Goal: Task Accomplishment & Management: Manage account settings

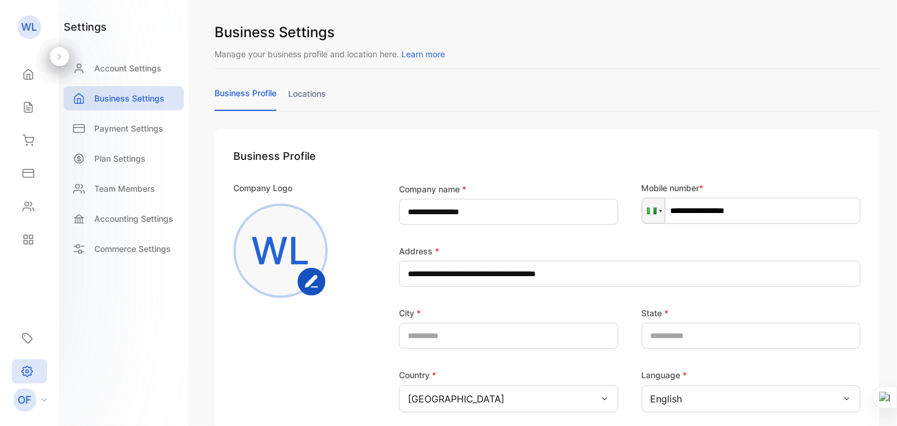
click at [307, 281] on rect "button" at bounding box center [312, 282] width 26 height 26
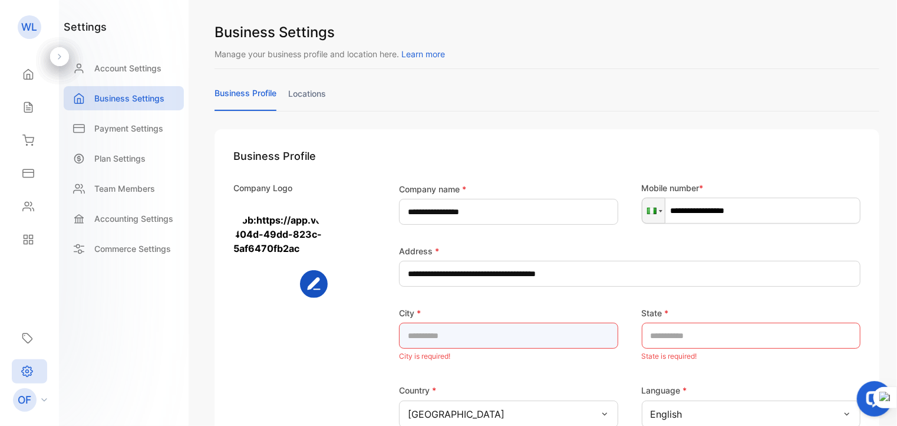
click at [473, 338] on input "text" at bounding box center [508, 335] width 219 height 26
type input "******"
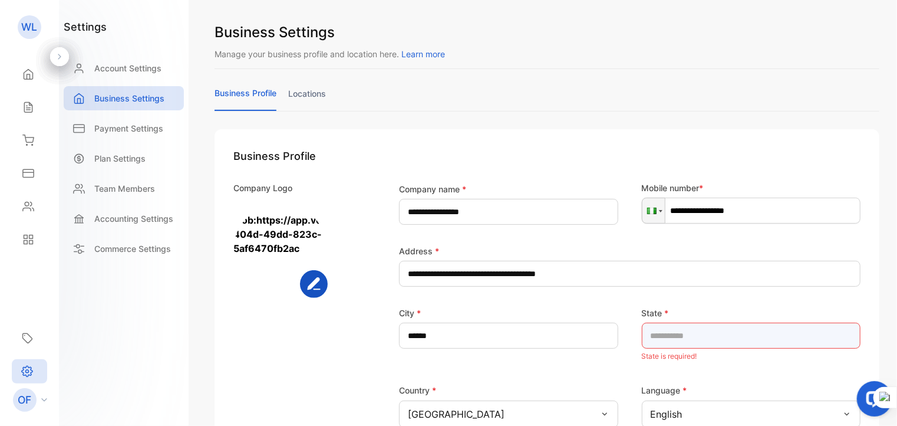
type input "***"
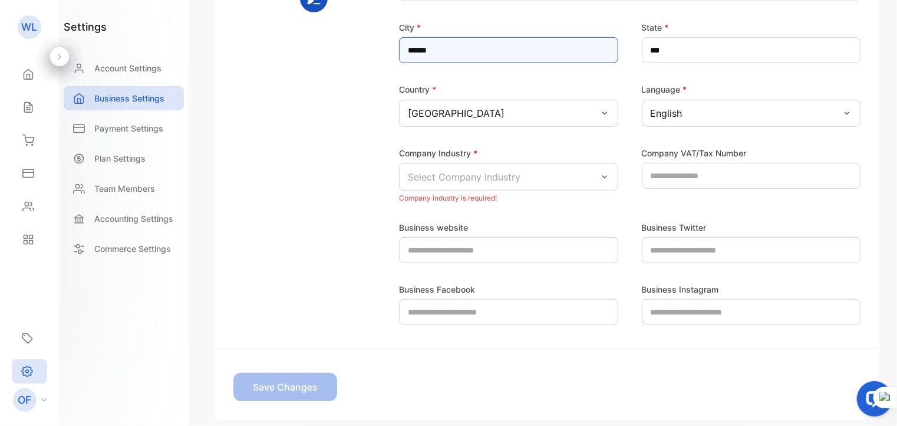
scroll to position [286, 0]
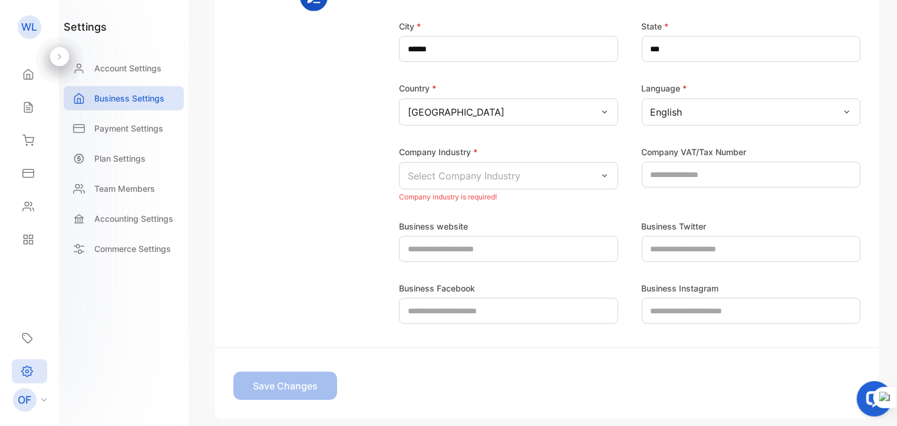
click at [601, 174] on icon at bounding box center [604, 175] width 9 height 9
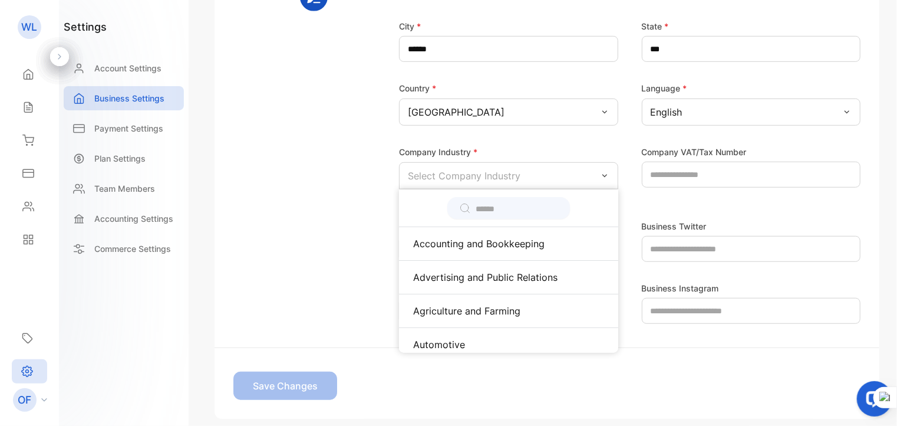
click at [486, 203] on input "text" at bounding box center [517, 209] width 83 height 12
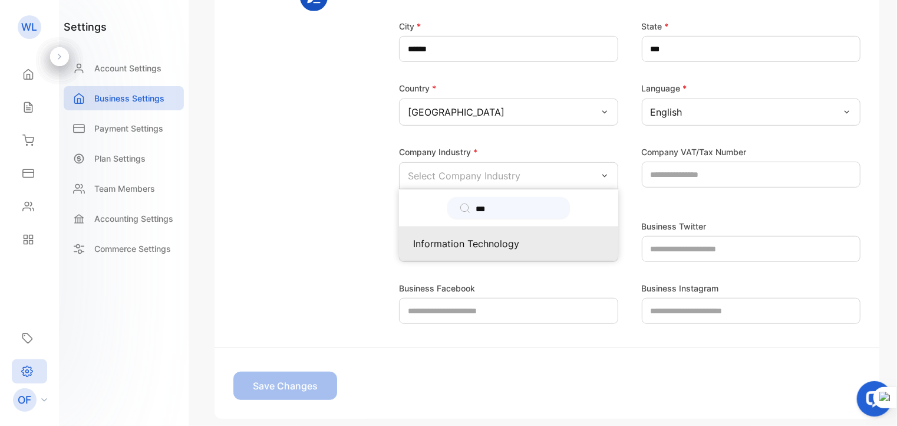
type input "***"
click at [485, 243] on p "Information Technology" at bounding box center [508, 243] width 191 height 14
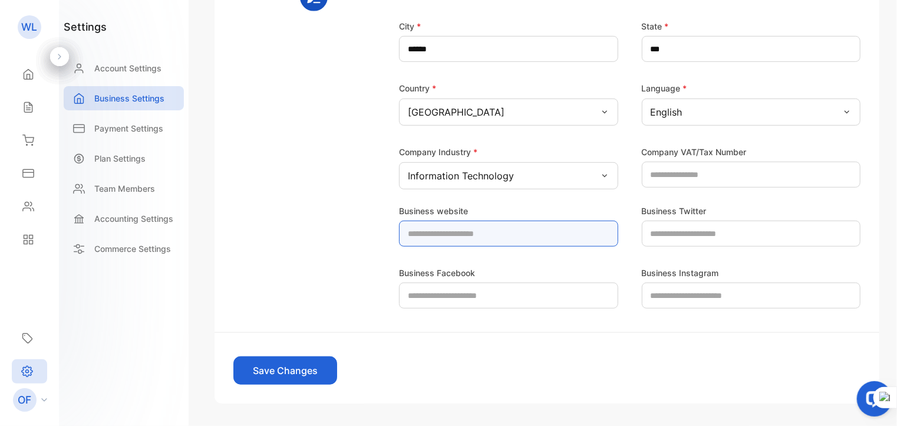
click at [473, 233] on website-inputdomain "text" at bounding box center [508, 233] width 219 height 26
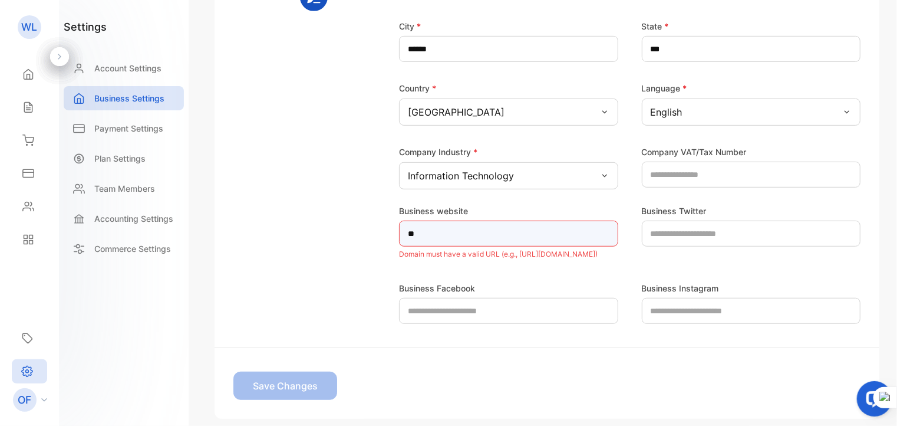
type website-inputdomain "*"
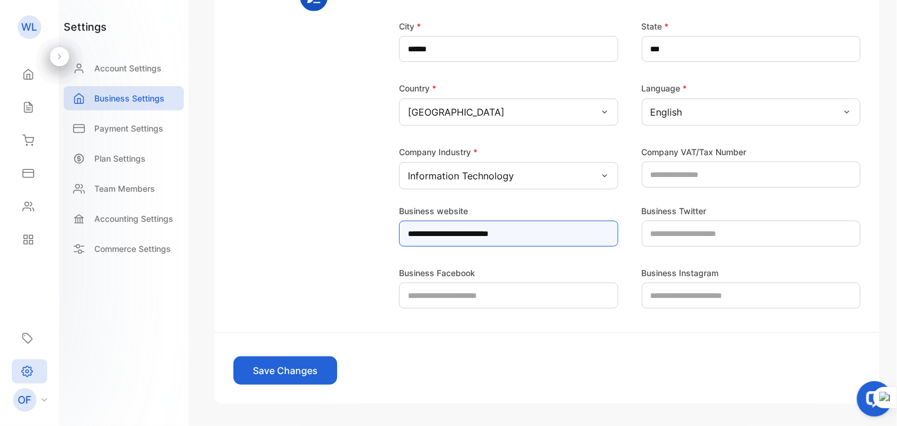
type website-inputdomain "**********"
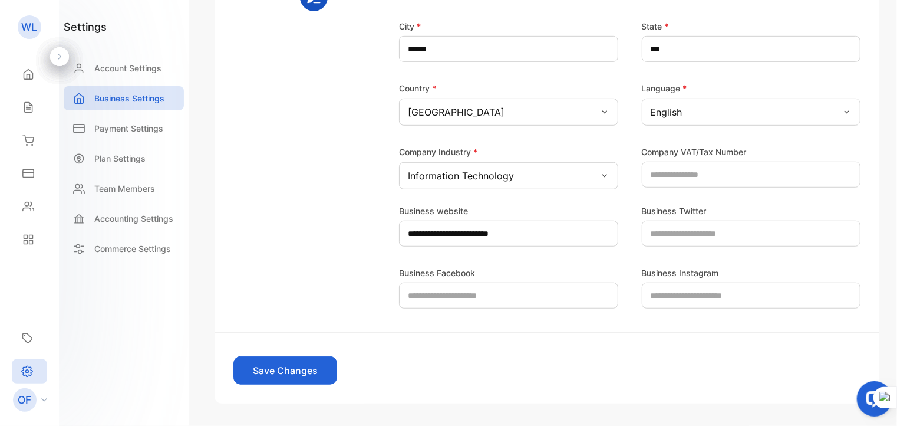
click at [283, 371] on button "Save Changes" at bounding box center [285, 370] width 104 height 28
click at [897, 25] on div at bounding box center [897, 213] width 1 height 426
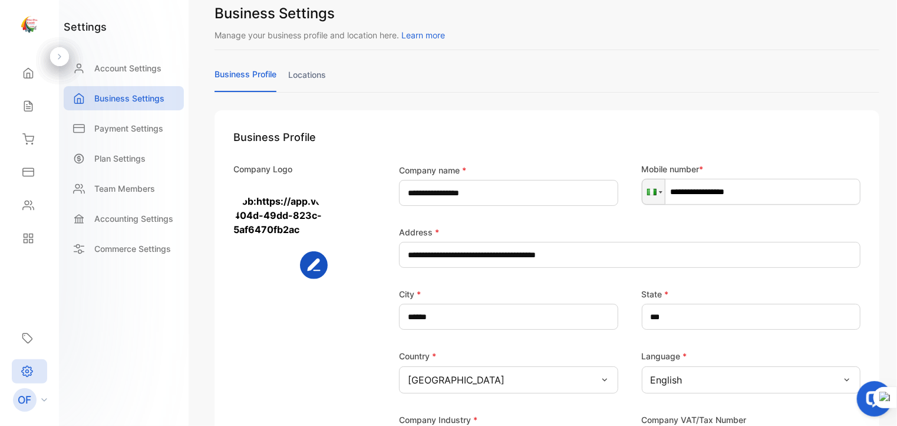
scroll to position [0, 0]
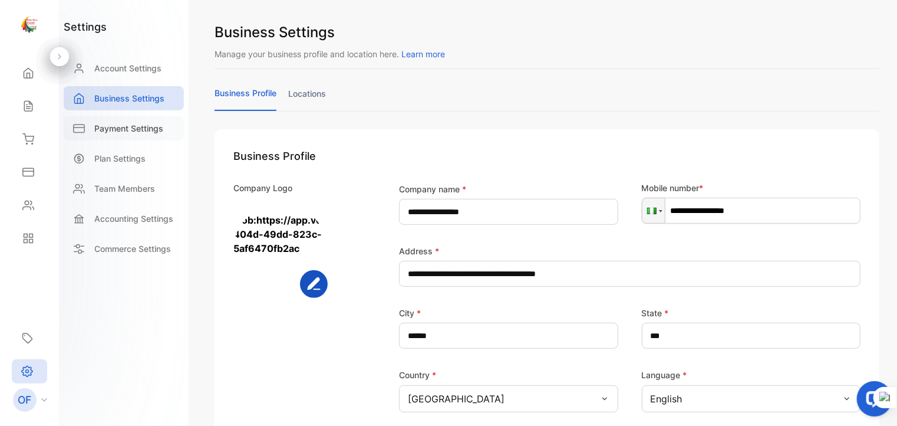
click at [137, 128] on p "Payment Settings" at bounding box center [128, 128] width 69 height 12
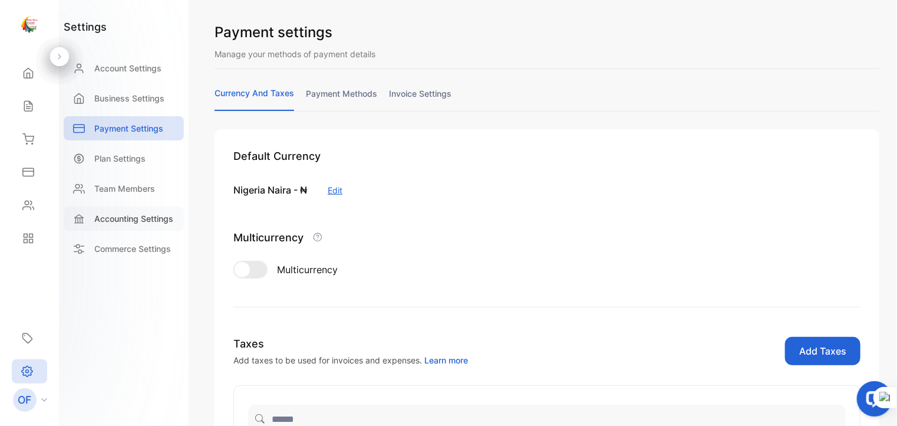
click at [140, 220] on p "Accounting Settings" at bounding box center [133, 218] width 79 height 12
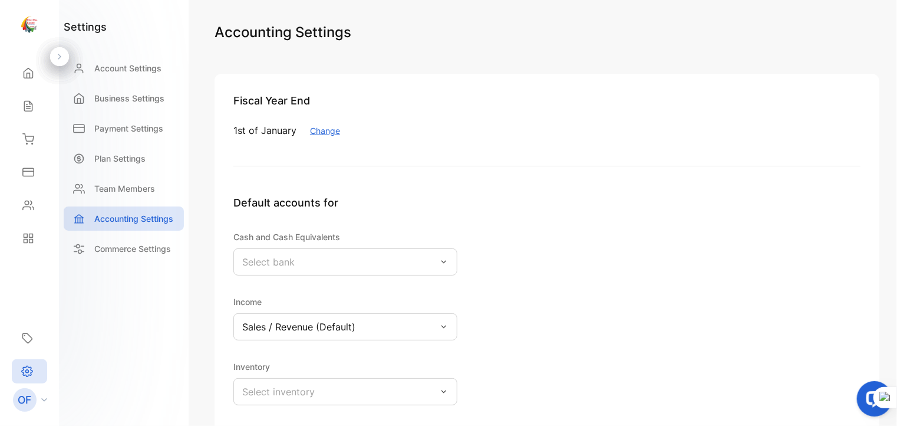
click at [279, 262] on p "Select bank" at bounding box center [268, 262] width 52 height 14
click at [112, 67] on p "Account Settings" at bounding box center [127, 68] width 67 height 12
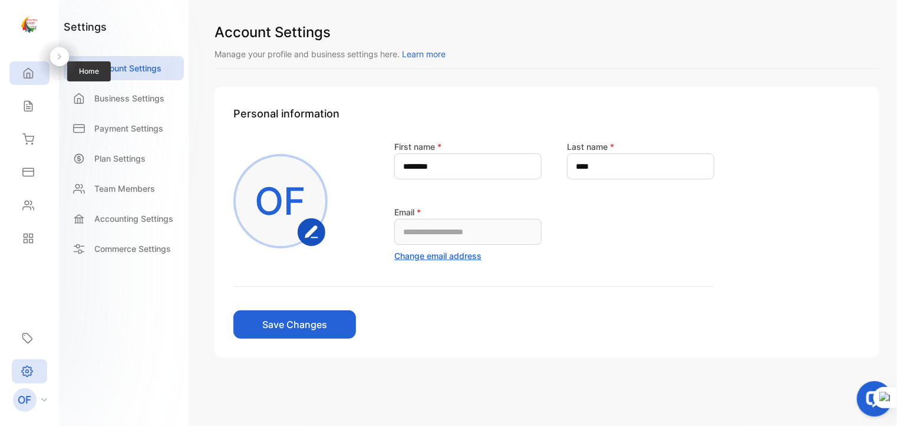
click at [26, 68] on icon at bounding box center [28, 73] width 12 height 12
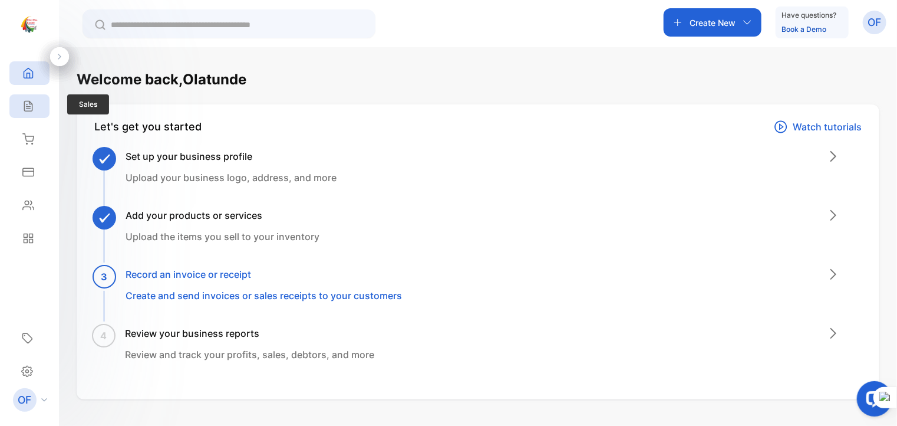
click at [22, 105] on icon at bounding box center [28, 106] width 12 height 12
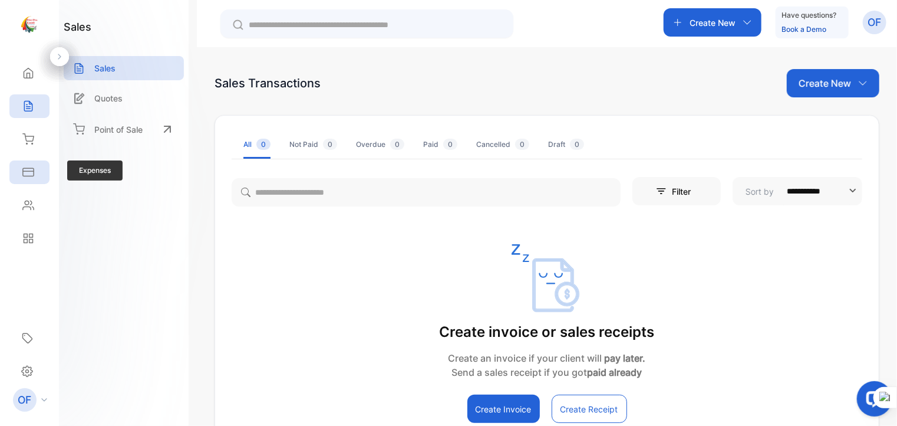
click at [28, 174] on icon at bounding box center [28, 172] width 12 height 12
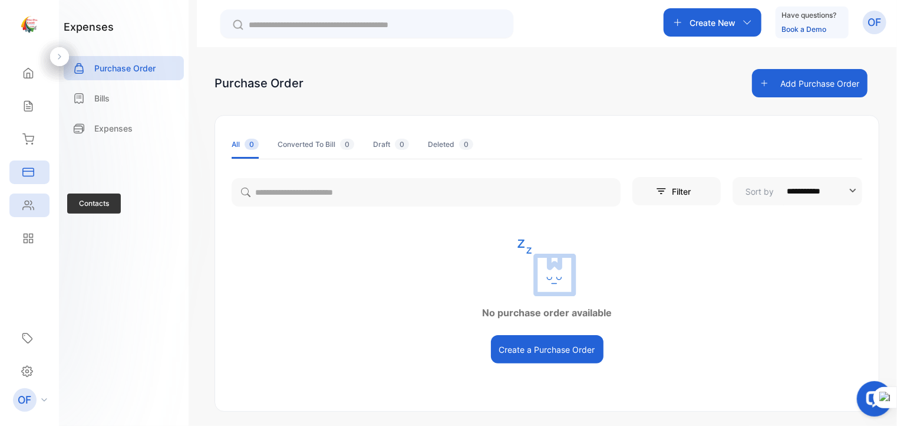
click at [28, 203] on icon at bounding box center [28, 205] width 11 height 9
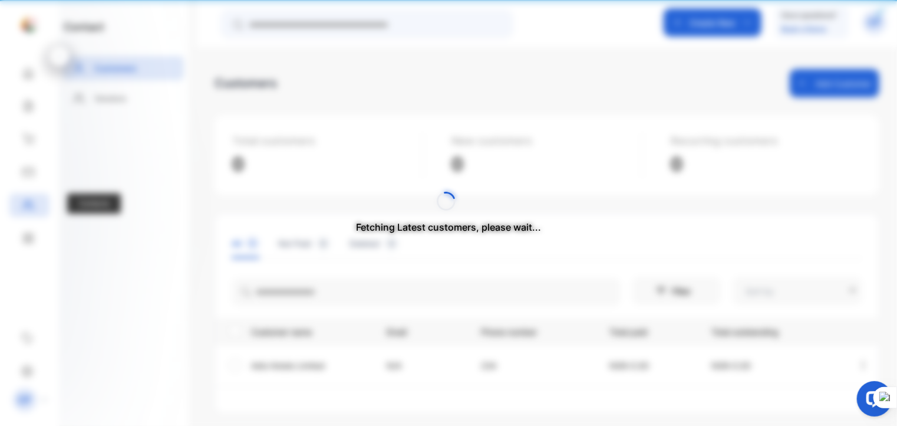
type input "**********"
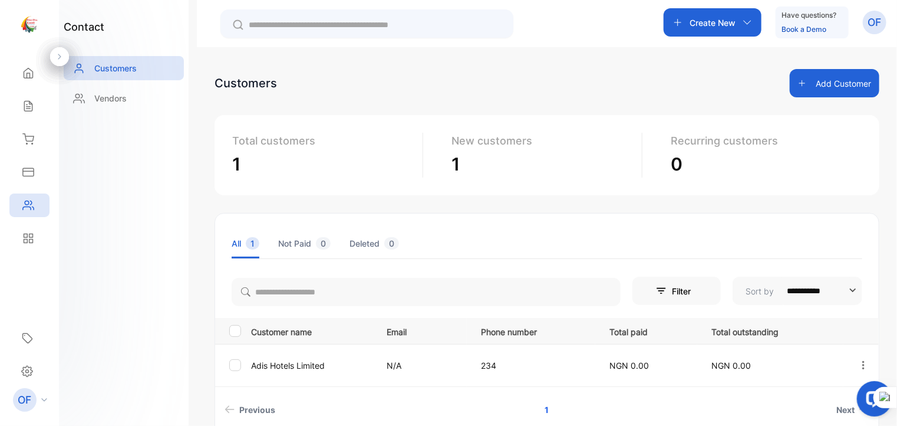
click at [746, 22] on icon "button" at bounding box center [747, 22] width 9 height 9
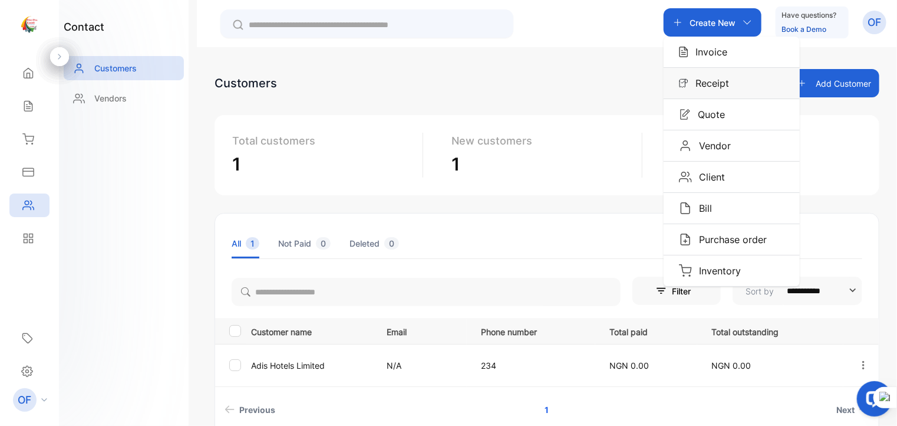
click at [719, 81] on p "Receipt" at bounding box center [708, 83] width 41 height 14
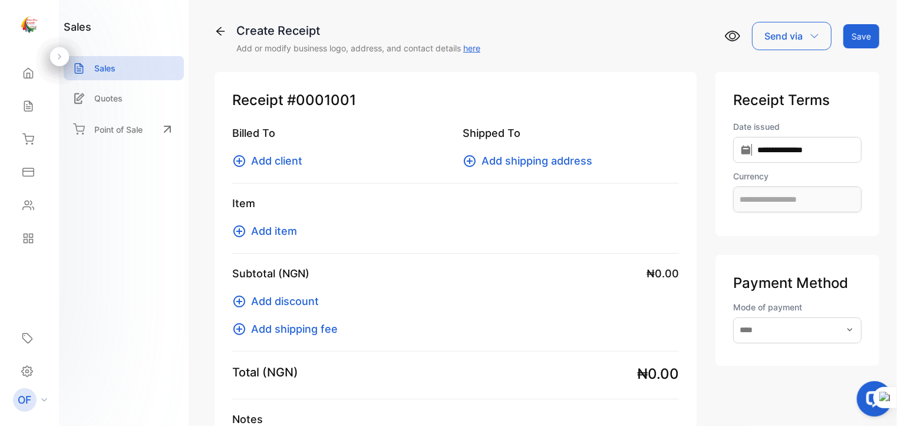
type input "**********"
click at [811, 36] on icon "button" at bounding box center [814, 35] width 9 height 9
click at [272, 155] on span "Add client" at bounding box center [276, 161] width 51 height 16
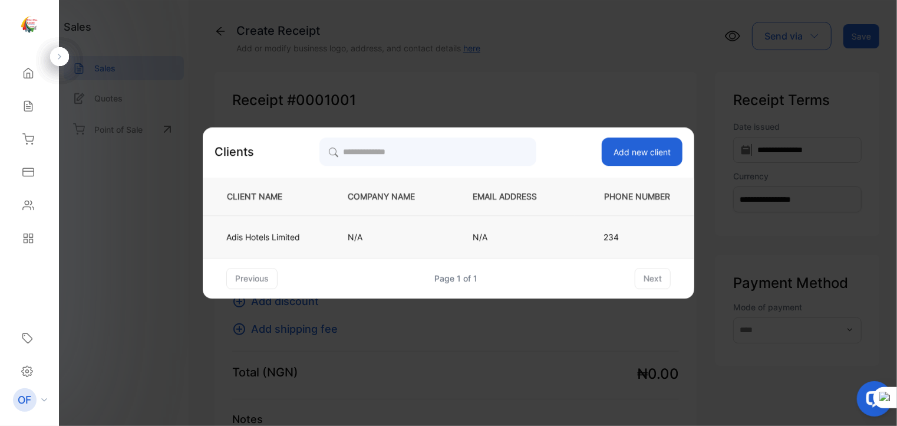
click at [266, 236] on p "Adis Hotels Limited" at bounding box center [263, 236] width 74 height 12
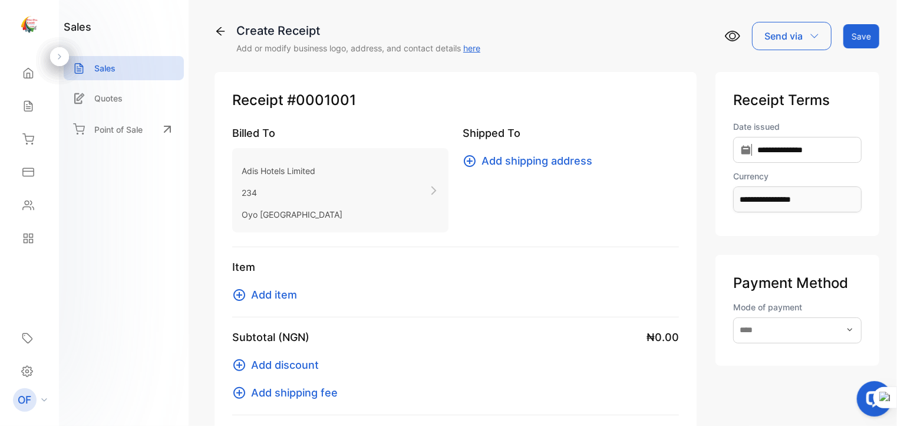
click at [279, 292] on span "Add item" at bounding box center [274, 294] width 46 height 16
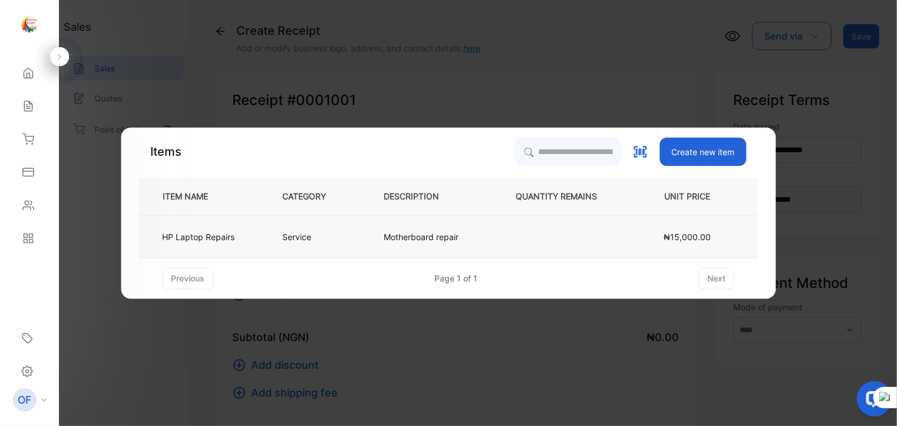
click at [297, 236] on p "Service" at bounding box center [297, 236] width 29 height 12
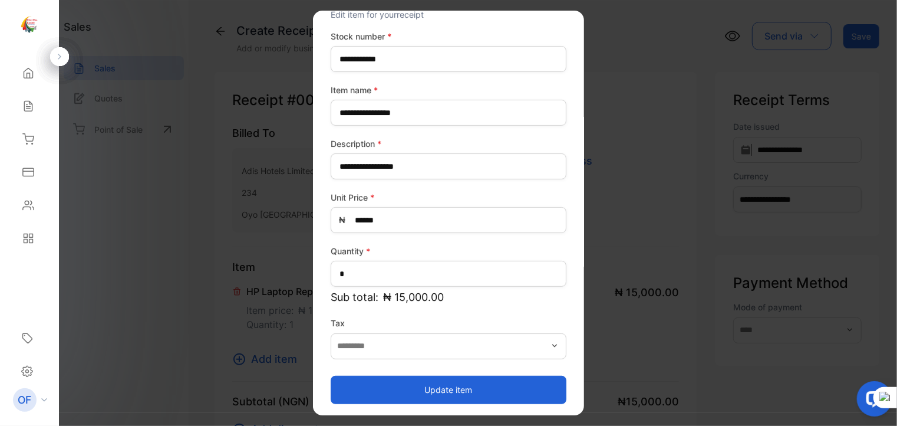
scroll to position [47, 0]
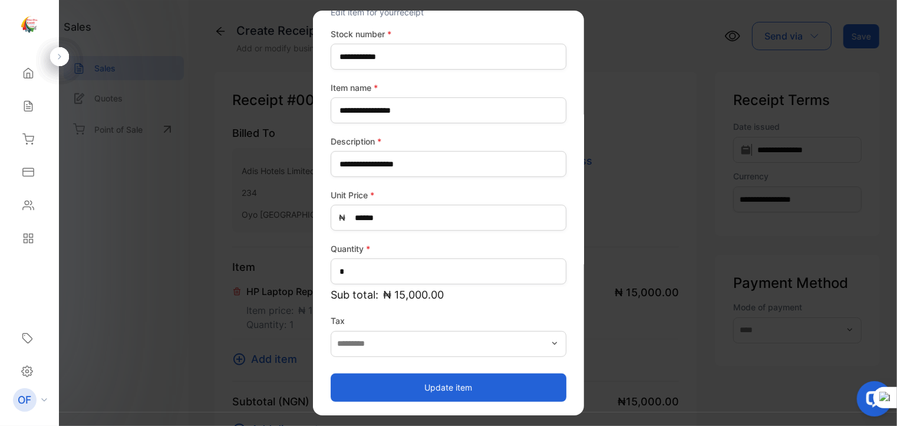
click at [464, 391] on button "Update item" at bounding box center [449, 387] width 236 height 28
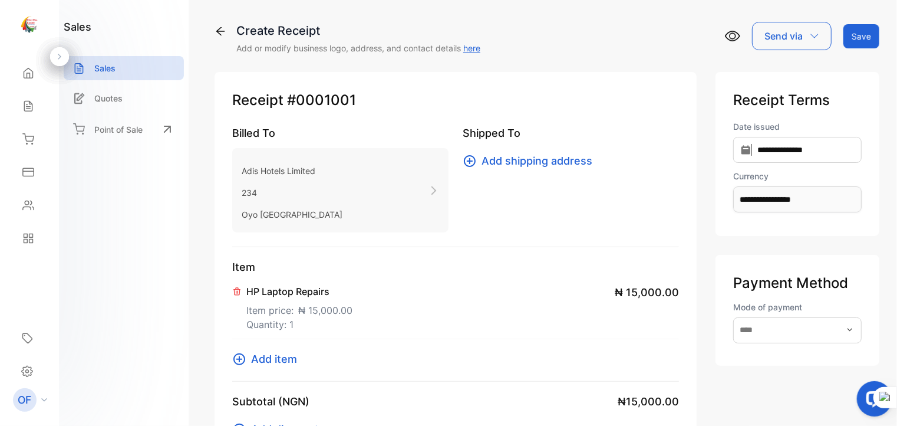
drag, startPoint x: 896, startPoint y: 154, endPoint x: 896, endPoint y: 232, distance: 77.8
click at [896, 232] on html "**********" at bounding box center [448, 224] width 897 height 449
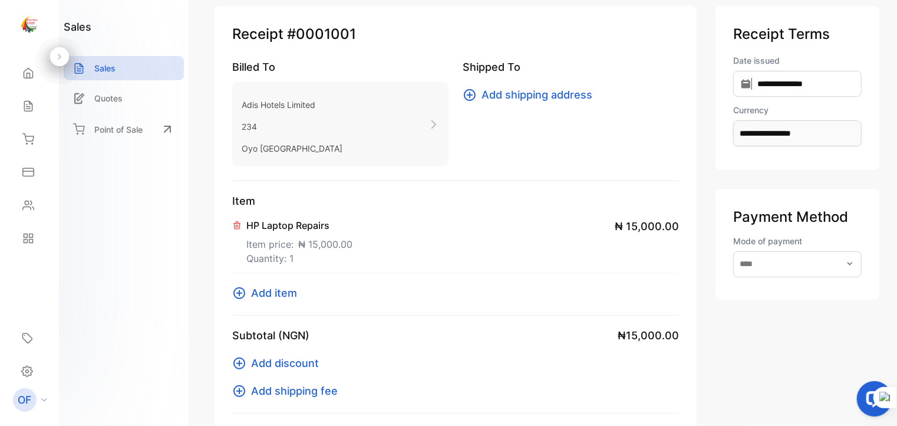
scroll to position [0, 0]
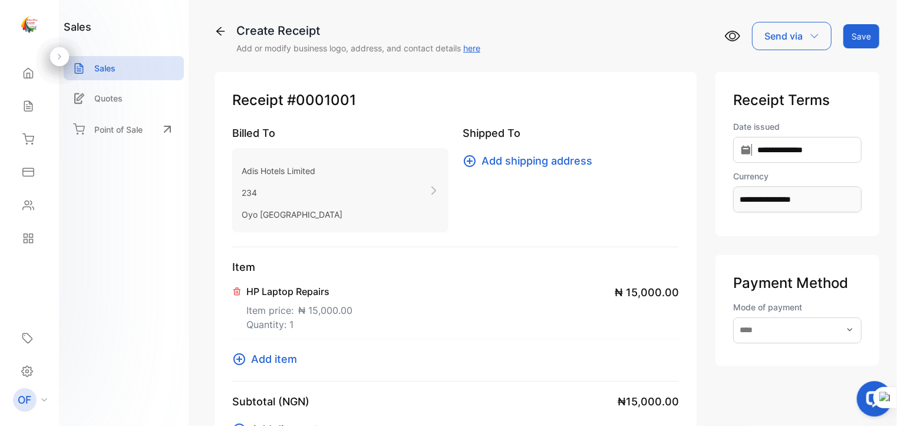
click at [813, 36] on icon "button" at bounding box center [814, 35] width 9 height 9
click at [771, 114] on div "Whatsapp" at bounding box center [789, 112] width 73 height 24
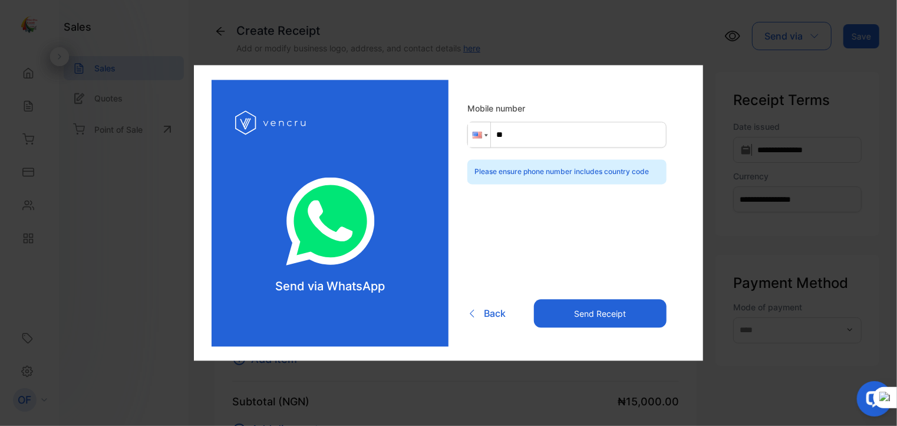
click at [483, 133] on div at bounding box center [479, 135] width 22 height 25
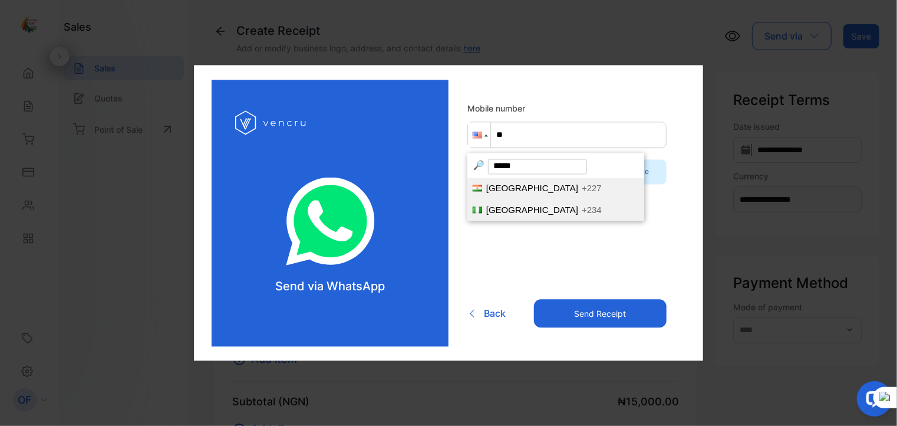
type input "*****"
click at [493, 215] on span "Nigeria" at bounding box center [532, 210] width 92 height 10
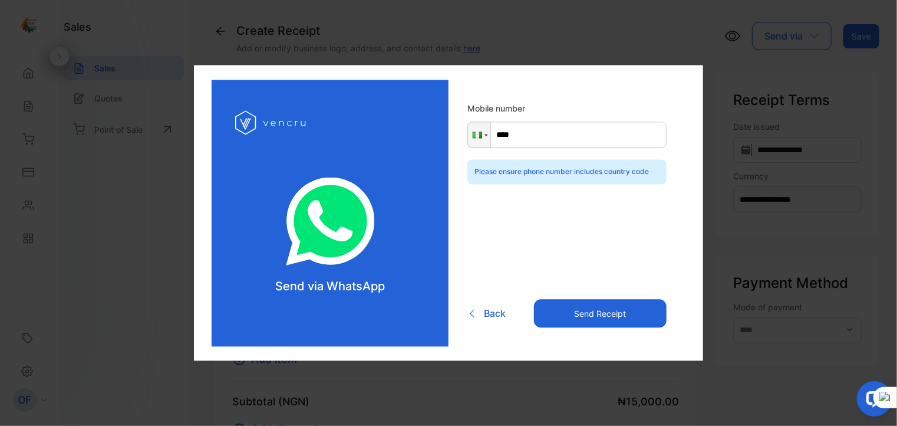
click at [536, 135] on input "****" at bounding box center [566, 135] width 199 height 26
type input "**********"
click at [606, 309] on button "Send Receipt" at bounding box center [600, 313] width 133 height 28
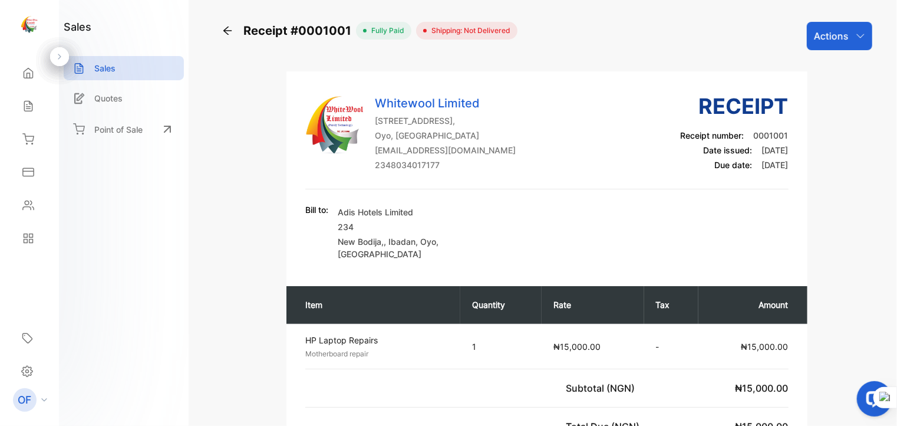
click at [855, 28] on div "Actions" at bounding box center [839, 36] width 65 height 28
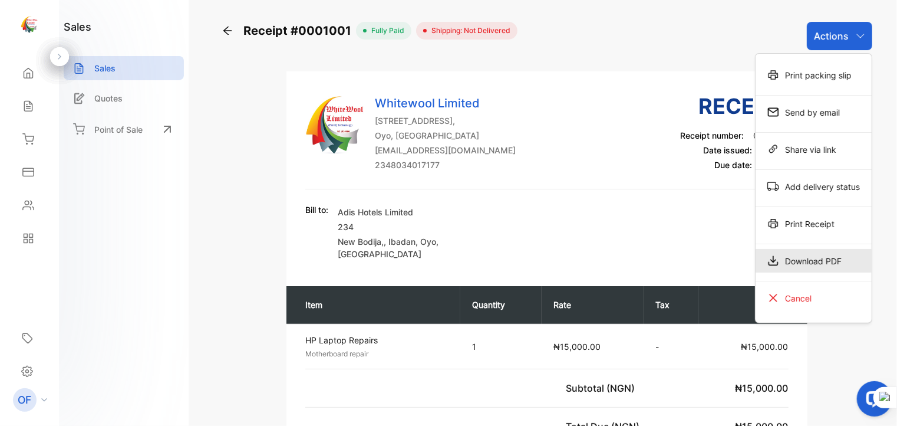
click at [798, 256] on div "Download PDF" at bounding box center [814, 261] width 116 height 24
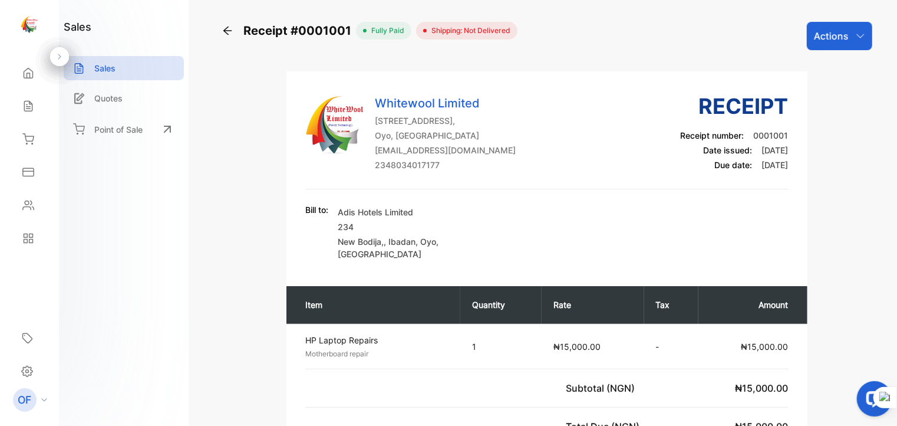
click at [367, 334] on p "HP Laptop Repairs" at bounding box center [377, 340] width 145 height 12
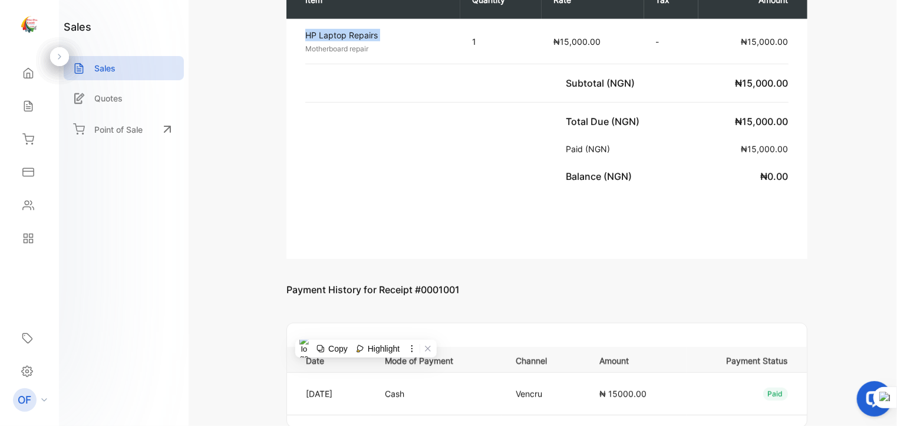
scroll to position [418, 0]
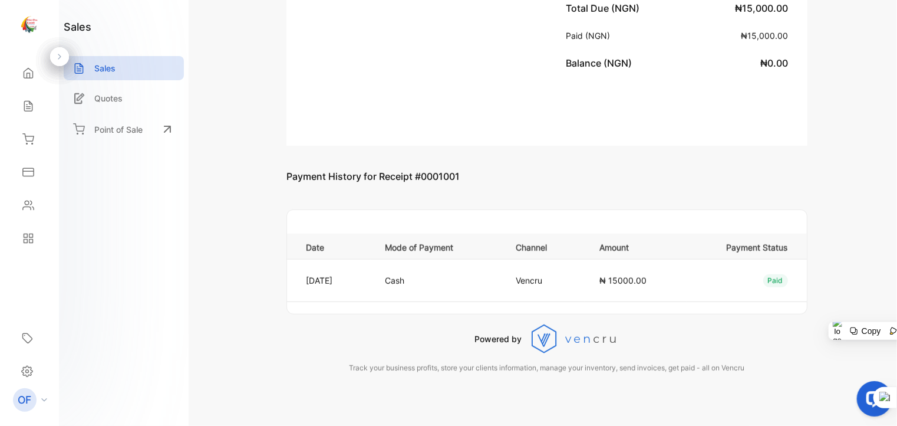
click at [342, 274] on p "Oct 06, 2025" at bounding box center [338, 280] width 64 height 12
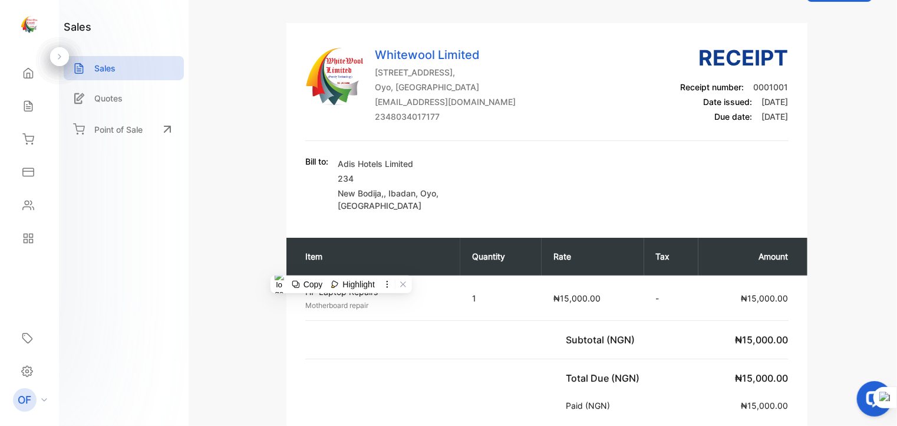
scroll to position [47, 0]
